Goal: Task Accomplishment & Management: Manage account settings

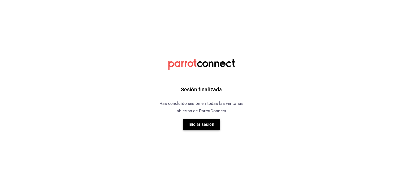
click at [205, 129] on button "Iniciar sesión" at bounding box center [201, 124] width 37 height 11
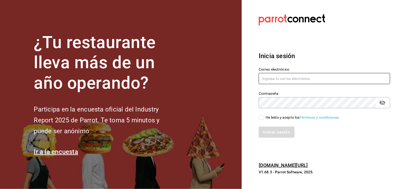
click at [285, 80] on input "text" at bounding box center [324, 78] width 131 height 11
type input "[PERSON_NAME][EMAIL_ADDRESS][PERSON_NAME][DOMAIN_NAME]"
click at [262, 117] on label "He leído y acepto los Términos y condiciones." at bounding box center [299, 118] width 81 height 6
click at [262, 117] on input "He leído y acepto los Términos y condiciones." at bounding box center [261, 117] width 5 height 5
checkbox input "true"
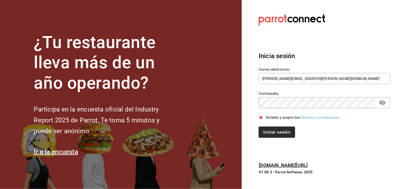
click at [276, 136] on button "Iniciar sesión" at bounding box center [277, 132] width 36 height 11
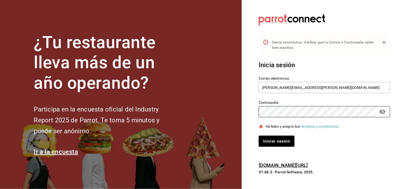
click at [220, 105] on div "¿Tu restaurante lleva más de un año operando? Participa en la encuesta oficial …" at bounding box center [201, 94] width 403 height 189
click at [259, 136] on button "Iniciar sesión" at bounding box center [277, 141] width 36 height 11
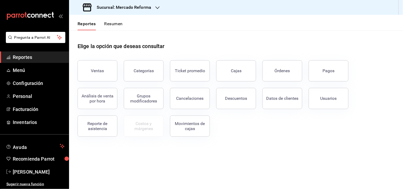
click at [110, 80] on button "Ventas" at bounding box center [98, 70] width 40 height 21
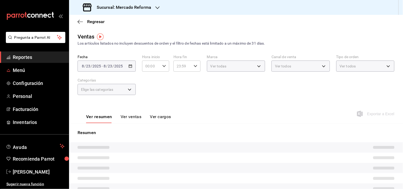
click at [27, 59] on span "Reportes" at bounding box center [39, 57] width 52 height 7
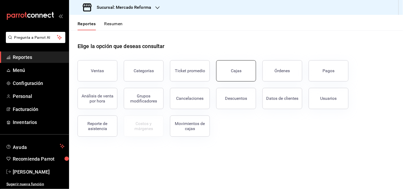
click at [227, 75] on button "Cajas" at bounding box center [236, 70] width 40 height 21
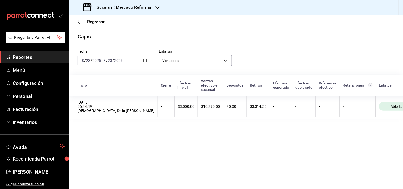
click at [280, 39] on div "Cajas" at bounding box center [236, 37] width 334 height 8
click at [151, 12] on div "Sucursal: Mercado Reforma" at bounding box center [117, 7] width 88 height 15
drag, startPoint x: 152, startPoint y: 12, endPoint x: 175, endPoint y: 27, distance: 26.6
click at [157, 34] on div at bounding box center [201, 94] width 403 height 189
click at [175, 27] on div "Mercado Reforma Mochomos (Chihuahua)" at bounding box center [201, 94] width 403 height 189
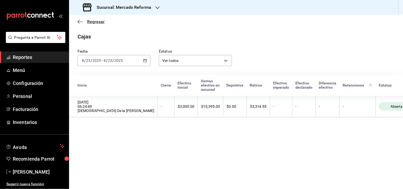
drag, startPoint x: 77, startPoint y: 25, endPoint x: 91, endPoint y: 21, distance: 13.8
click at [84, 23] on div "Regresar" at bounding box center [236, 22] width 334 height 14
click at [91, 21] on span "Regresar" at bounding box center [96, 21] width 18 height 5
